Goal: Task Accomplishment & Management: Complete application form

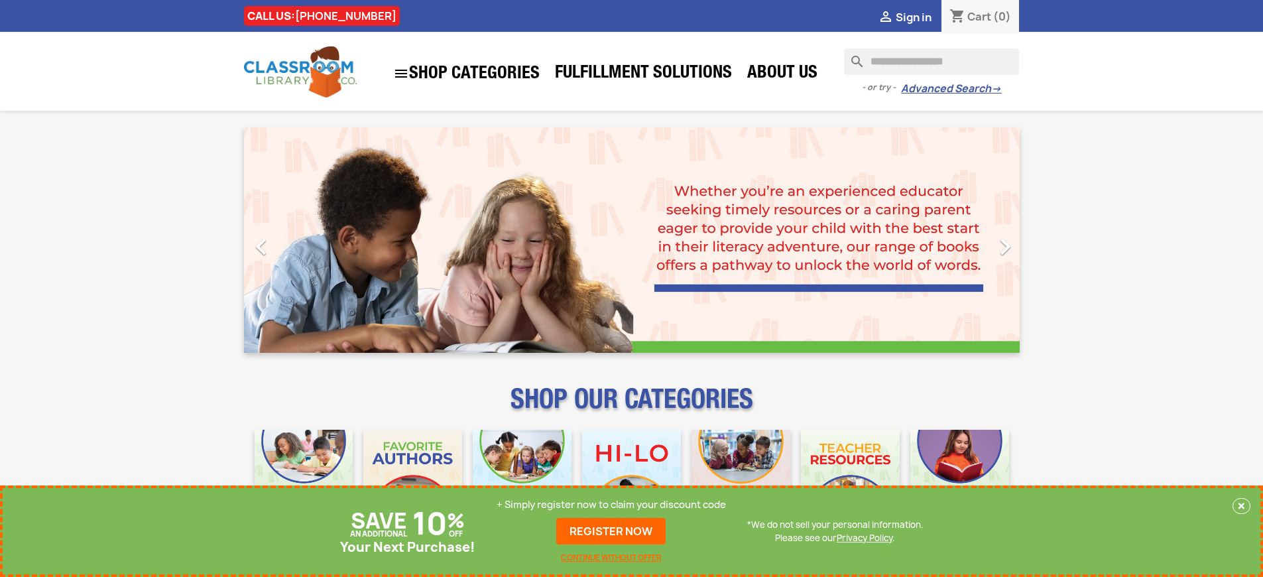
click at [611, 505] on p "+ Simply register now to claim your discount code" at bounding box center [611, 504] width 229 height 13
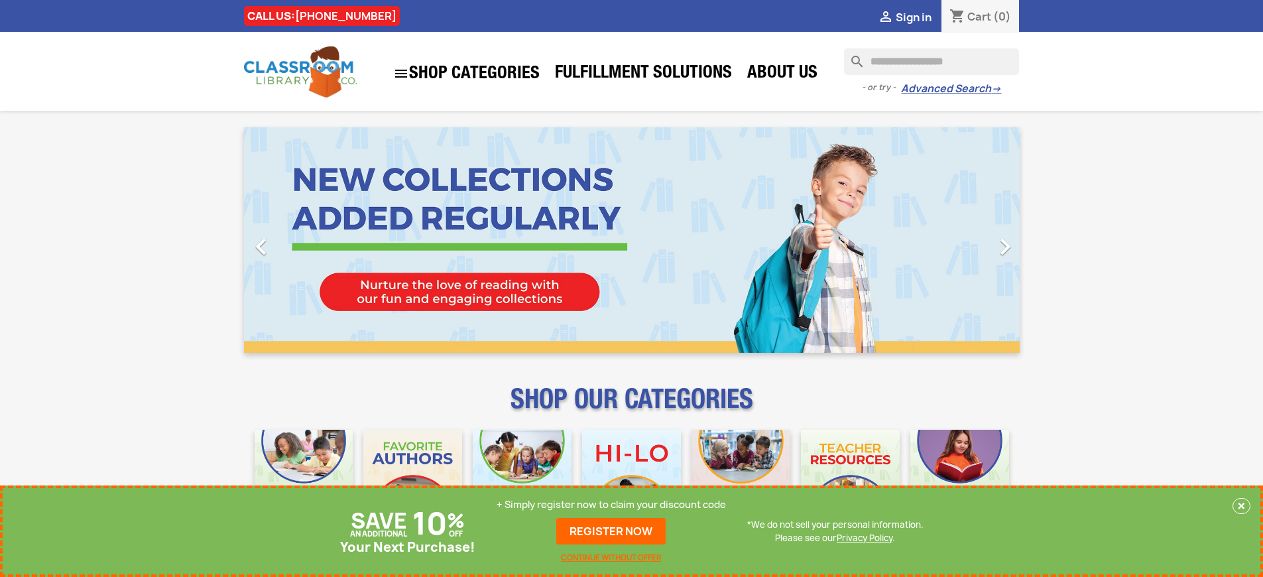
click at [611, 505] on p "+ Simply register now to claim your discount code" at bounding box center [611, 504] width 229 height 13
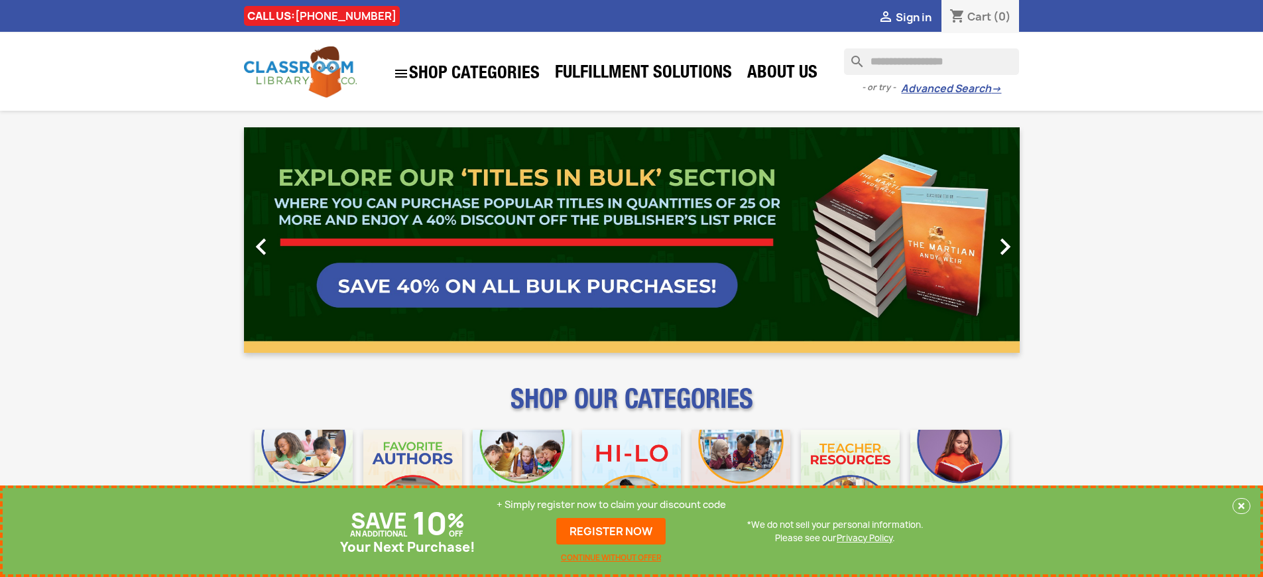
click at [611, 505] on p "+ Simply register now to claim your discount code" at bounding box center [611, 504] width 229 height 13
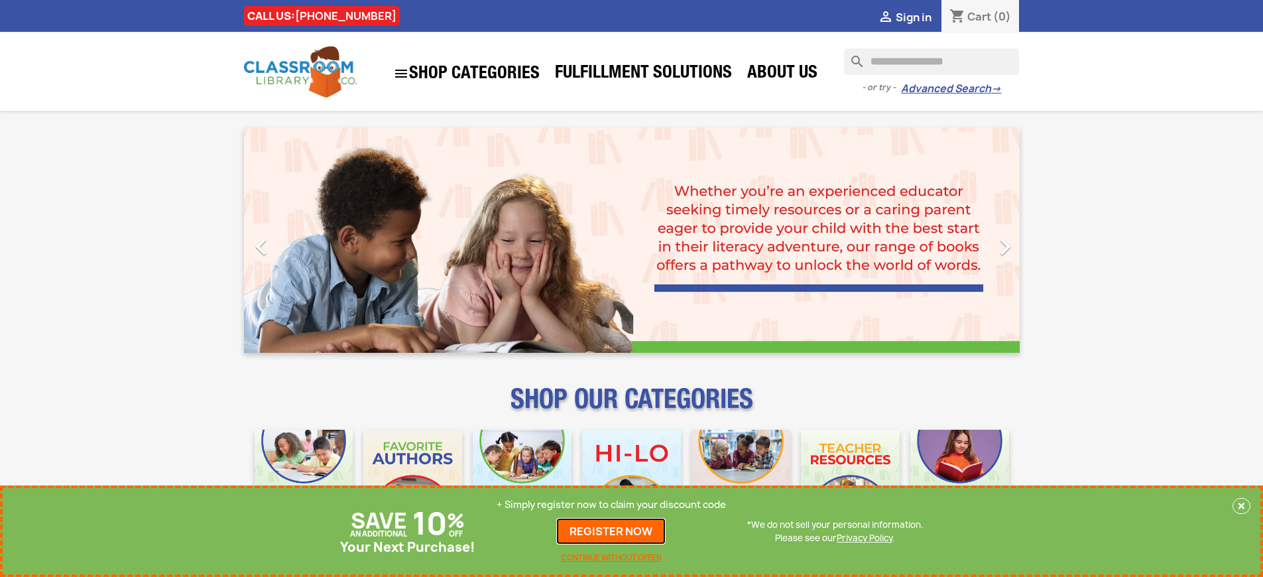
click at [611, 531] on link "REGISTER NOW" at bounding box center [610, 531] width 109 height 27
click at [611, 505] on p "+ Simply register now to claim your discount code" at bounding box center [611, 504] width 229 height 13
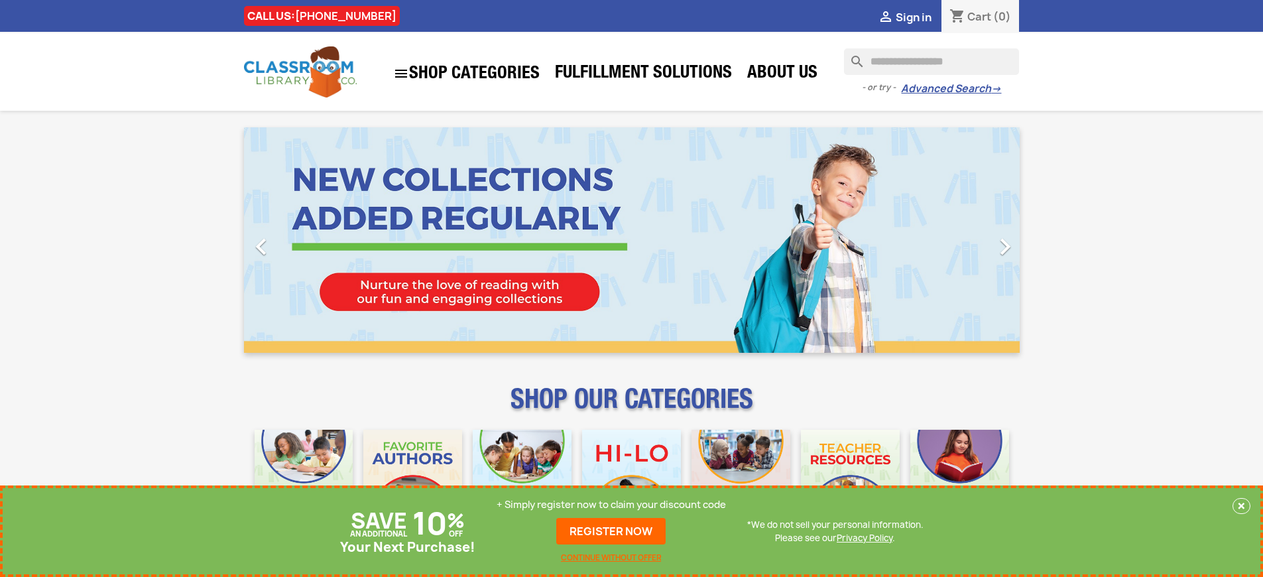
click at [611, 505] on p "+ Simply register now to claim your discount code" at bounding box center [611, 504] width 229 height 13
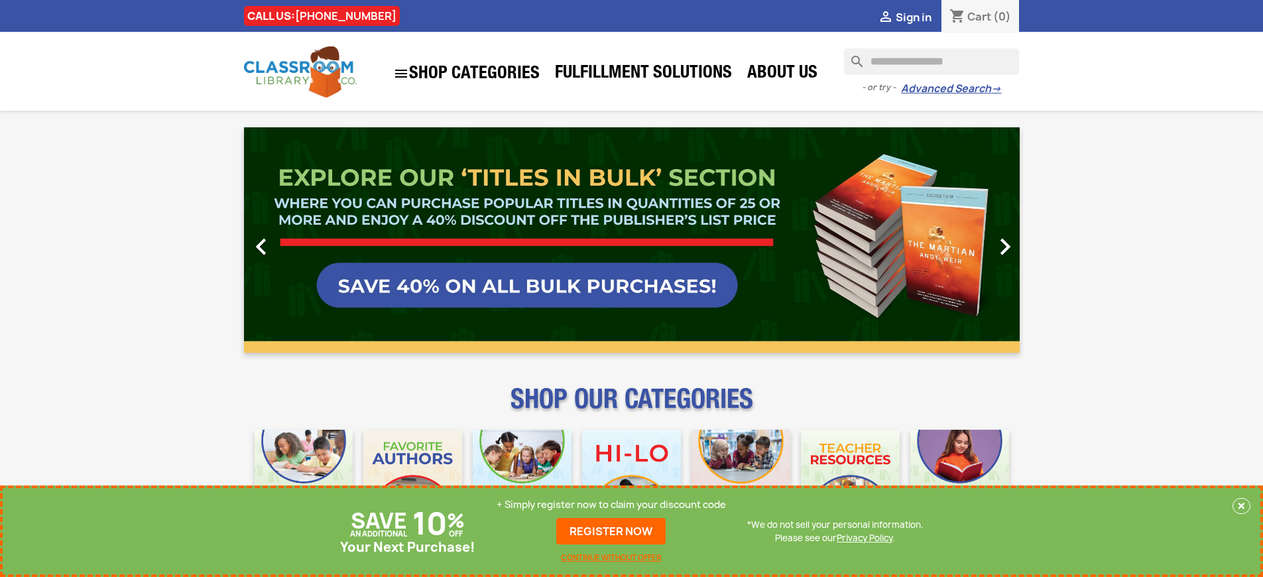
click at [611, 505] on p "+ Simply register now to claim your discount code" at bounding box center [611, 504] width 229 height 13
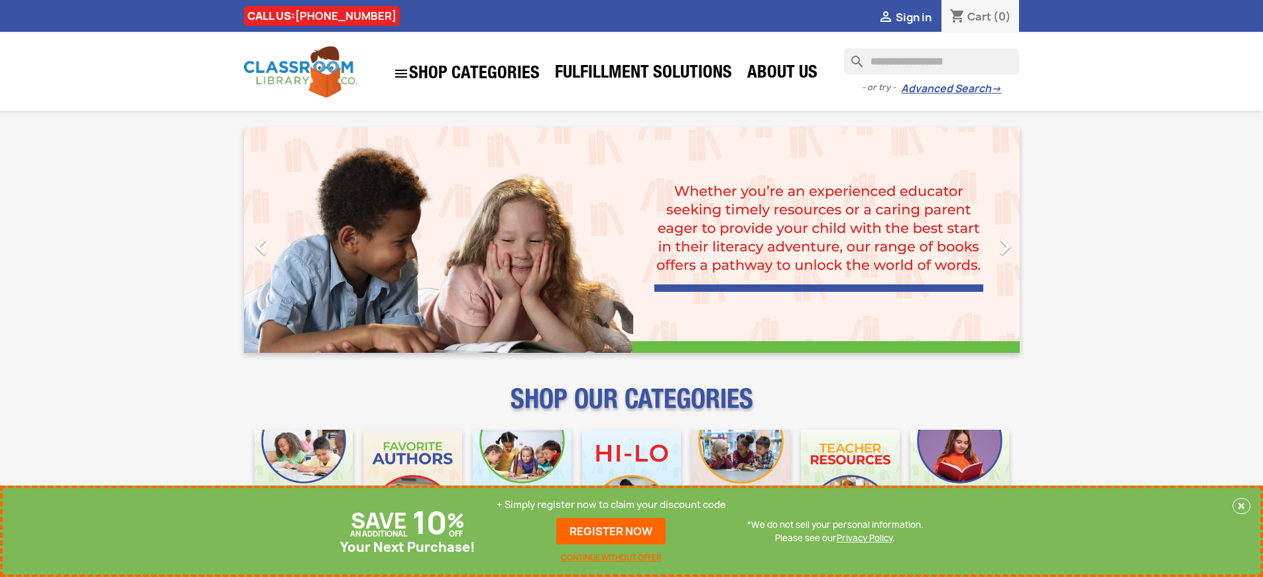
click at [611, 505] on p "+ Simply register now to claim your discount code" at bounding box center [611, 504] width 229 height 13
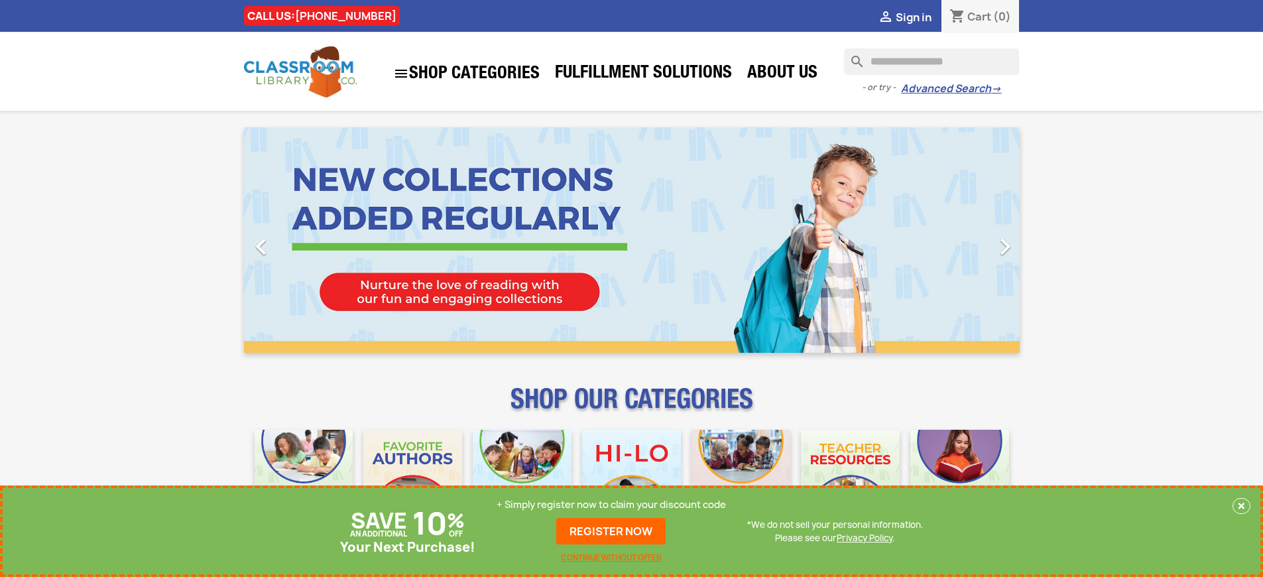
click at [611, 505] on p "+ Simply register now to claim your discount code" at bounding box center [611, 504] width 229 height 13
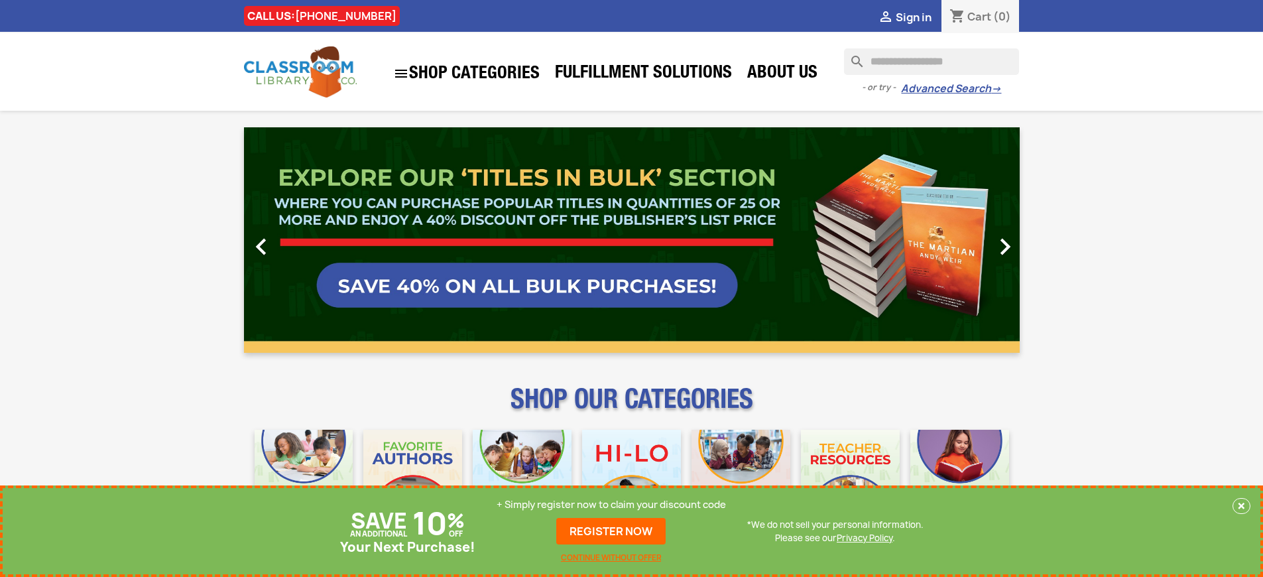
click at [611, 531] on link "REGISTER NOW" at bounding box center [610, 531] width 109 height 27
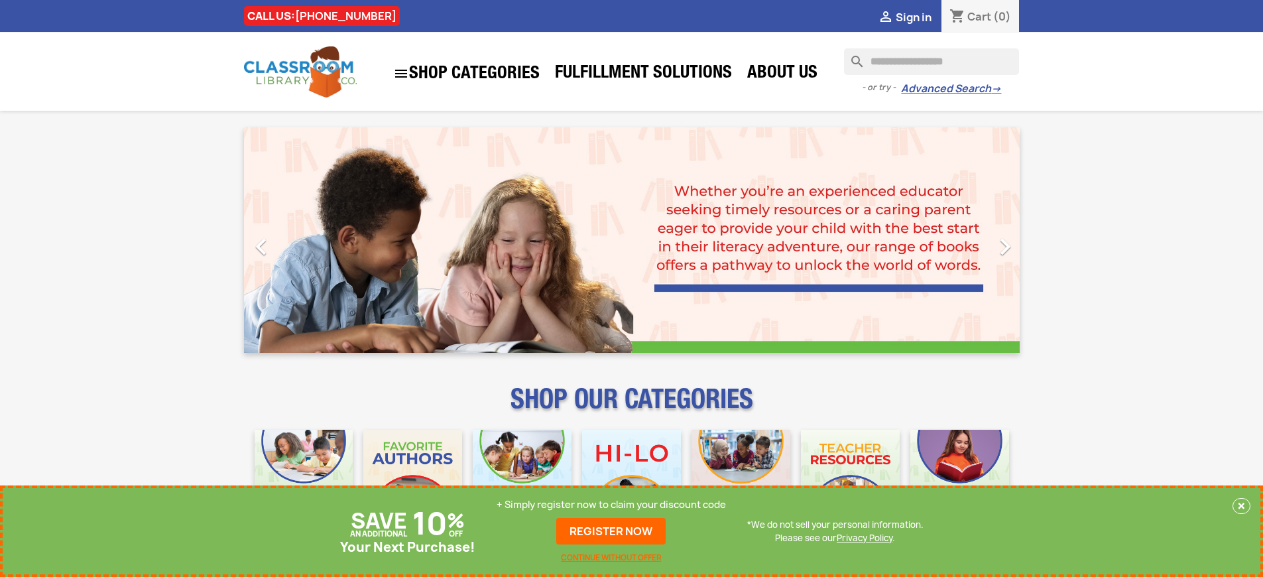
click at [611, 505] on p "+ Simply register now to claim your discount code" at bounding box center [611, 504] width 229 height 13
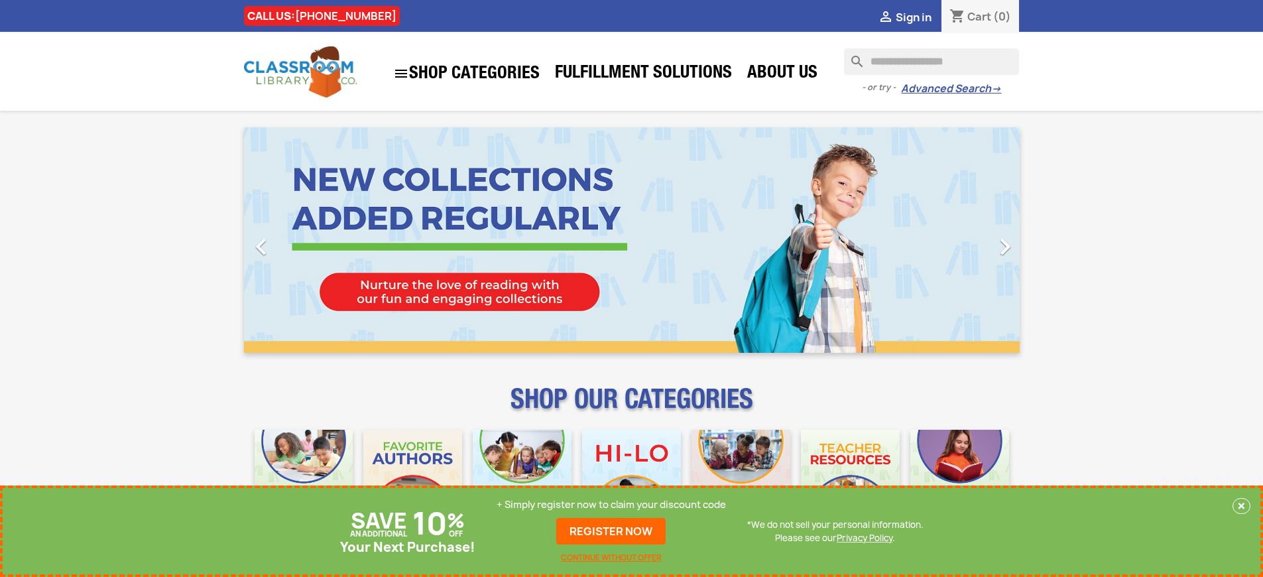
click at [611, 505] on p "+ Simply register now to claim your discount code" at bounding box center [611, 504] width 229 height 13
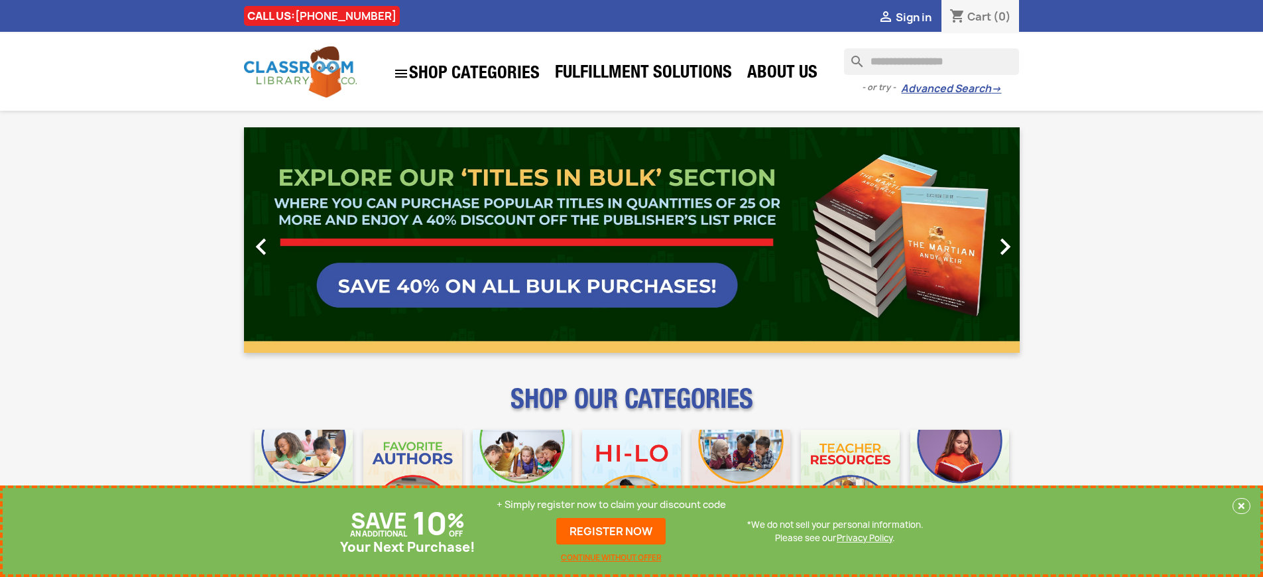
click at [611, 505] on p "+ Simply register now to claim your discount code" at bounding box center [611, 504] width 229 height 13
click at [611, 531] on link "REGISTER NOW" at bounding box center [610, 531] width 109 height 27
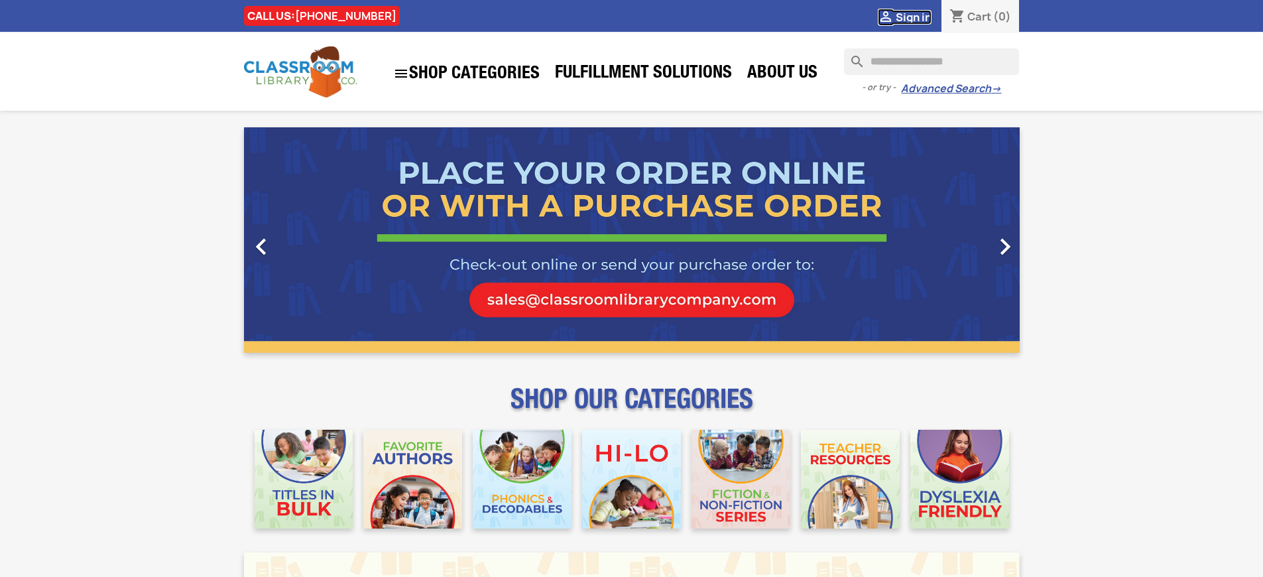
click at [913, 17] on span "Sign in" at bounding box center [914, 17] width 36 height 15
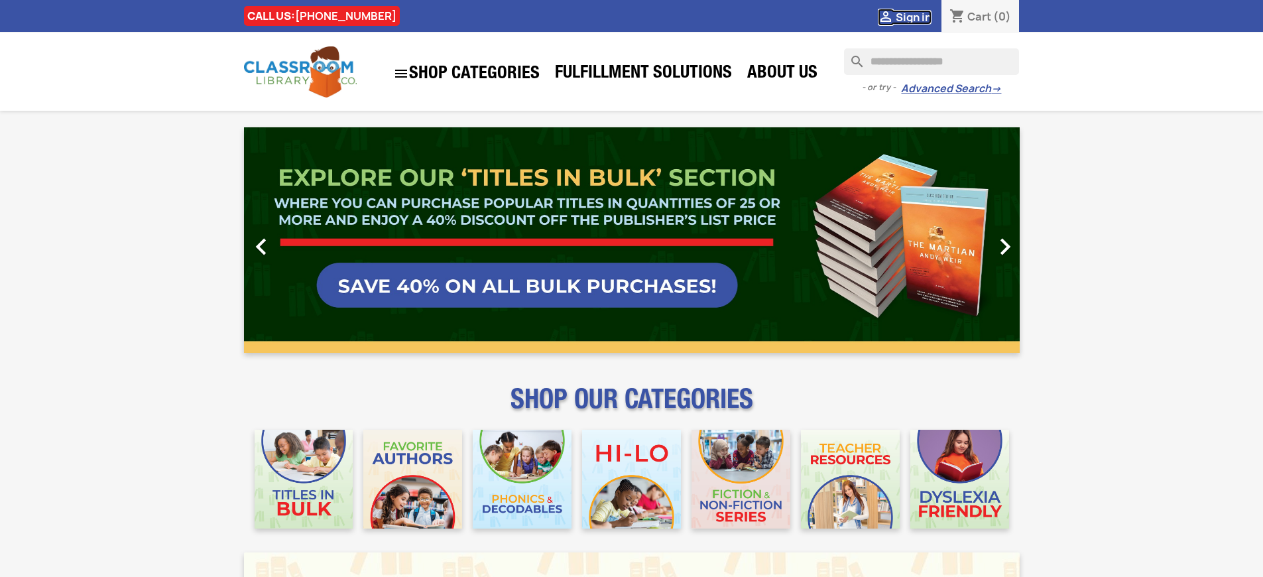
click at [913, 17] on span "Sign in" at bounding box center [914, 17] width 36 height 15
